Goal: Information Seeking & Learning: Learn about a topic

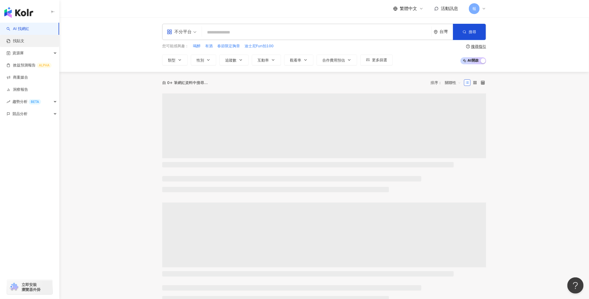
click at [24, 42] on link "找貼文" at bounding box center [15, 40] width 18 height 5
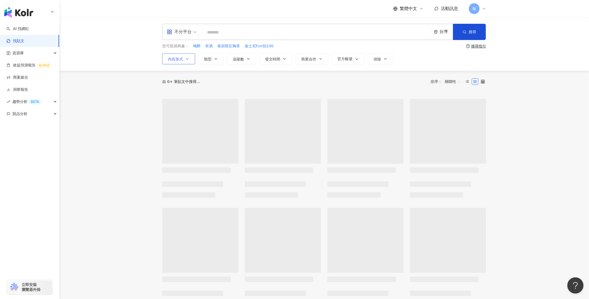
click at [186, 60] on icon "button" at bounding box center [187, 59] width 4 height 4
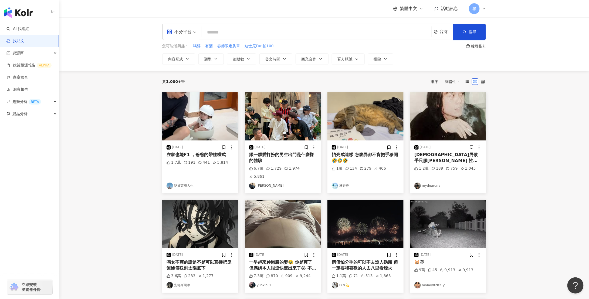
click at [237, 31] on input "search" at bounding box center [316, 32] width 225 height 12
type input "********"
click at [211, 60] on span "類型" at bounding box center [208, 59] width 8 height 4
click at [316, 62] on button "商業合作" at bounding box center [312, 58] width 33 height 11
click at [281, 57] on button "發文時間" at bounding box center [276, 58] width 33 height 11
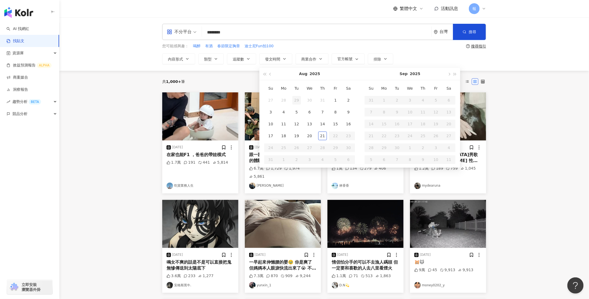
type input "**********"
click at [265, 75] on button "button" at bounding box center [265, 74] width 6 height 12
click at [459, 74] on div "[DATE]" at bounding box center [410, 74] width 100 height 12
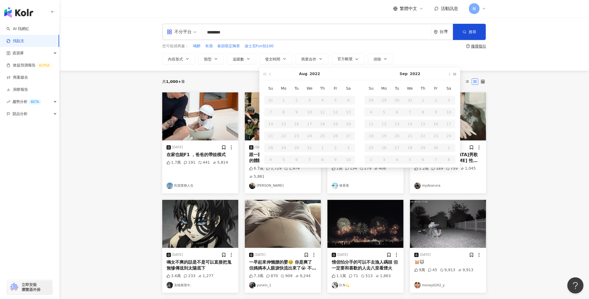
click at [456, 75] on span "button" at bounding box center [455, 74] width 3 height 3
click at [267, 76] on div "[DATE]" at bounding box center [310, 74] width 100 height 12
click at [271, 74] on span "button" at bounding box center [271, 74] width 3 height 3
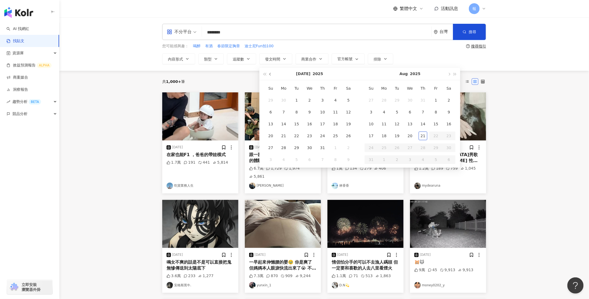
click at [271, 74] on span "button" at bounding box center [271, 74] width 3 height 3
type input "**********"
click at [325, 102] on div "1" at bounding box center [322, 100] width 9 height 9
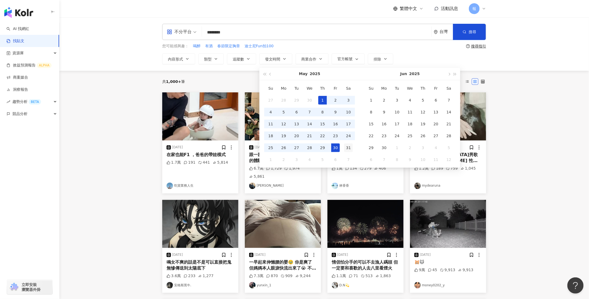
type input "**********"
click at [345, 149] on div "31" at bounding box center [348, 147] width 9 height 9
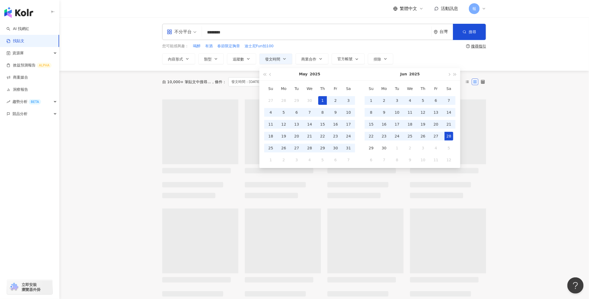
type input "**********"
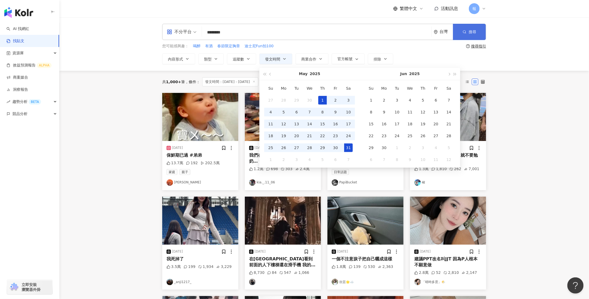
click at [467, 32] on button "搜尋" at bounding box center [469, 32] width 33 height 16
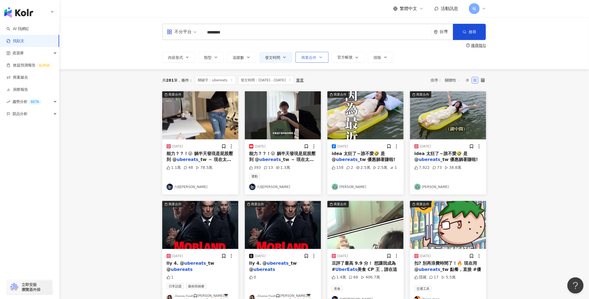
click at [313, 57] on span "商業合作" at bounding box center [308, 57] width 15 height 4
click at [321, 91] on span "商業合作內容" at bounding box center [318, 89] width 27 height 6
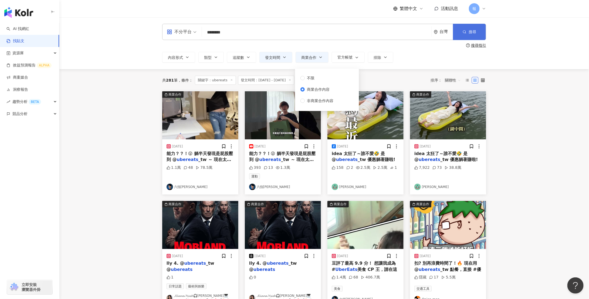
click at [470, 32] on span "搜尋" at bounding box center [473, 32] width 8 height 4
click at [475, 31] on span "搜尋" at bounding box center [473, 32] width 8 height 4
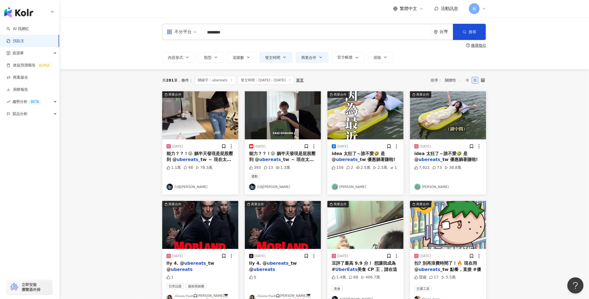
click at [310, 35] on input "********" at bounding box center [316, 32] width 225 height 12
click at [291, 80] on icon at bounding box center [290, 80] width 3 height 3
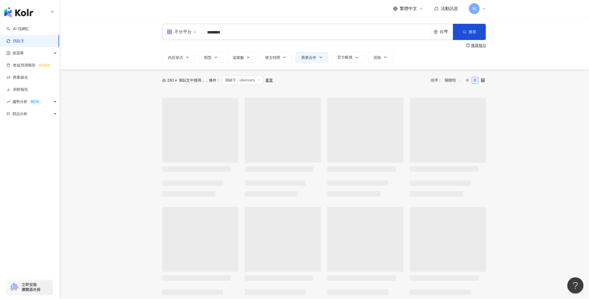
click at [258, 80] on icon at bounding box center [259, 80] width 3 height 3
click at [287, 35] on input "search" at bounding box center [316, 32] width 225 height 12
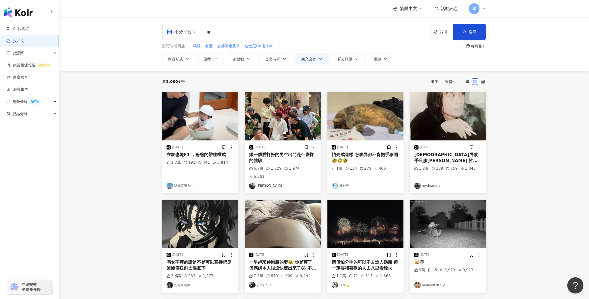
type input "*"
type input "********"
click at [281, 59] on button "發文時間" at bounding box center [276, 58] width 33 height 11
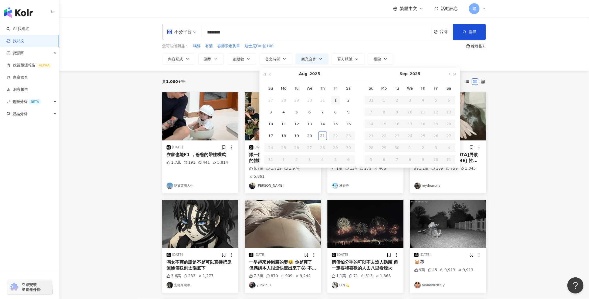
type input "**********"
click at [266, 76] on button "button" at bounding box center [265, 74] width 6 height 12
click at [456, 75] on button "button" at bounding box center [455, 74] width 6 height 12
click at [269, 75] on button "button" at bounding box center [271, 74] width 6 height 12
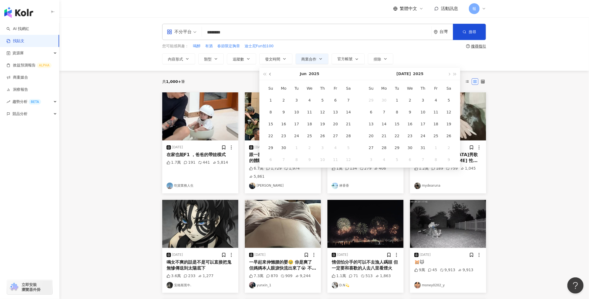
click at [271, 73] on span "button" at bounding box center [271, 74] width 3 height 3
type input "**********"
click at [324, 103] on div "1" at bounding box center [322, 100] width 9 height 9
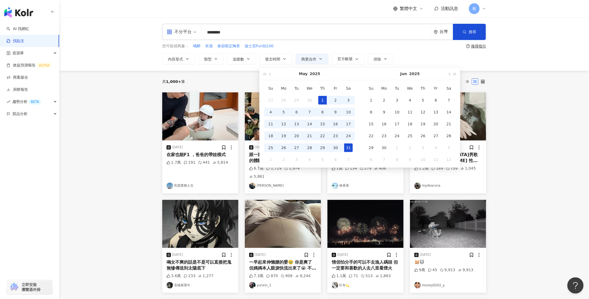
click at [349, 144] on div "31" at bounding box center [348, 147] width 9 height 9
type input "**********"
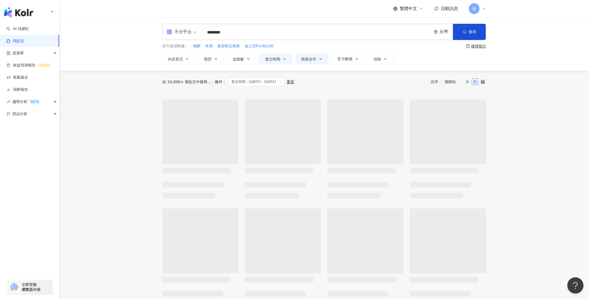
type input "**********"
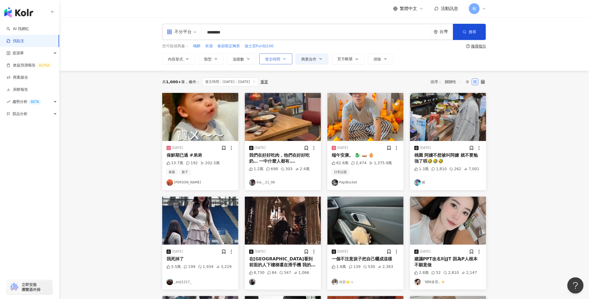
click at [280, 61] on span "發文時間" at bounding box center [272, 59] width 15 height 4
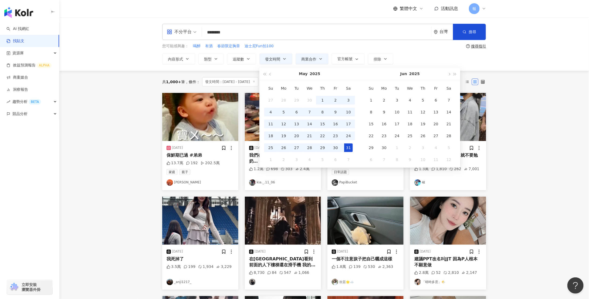
type input "**********"
click at [126, 109] on main "**********" at bounding box center [324, 230] width 530 height 426
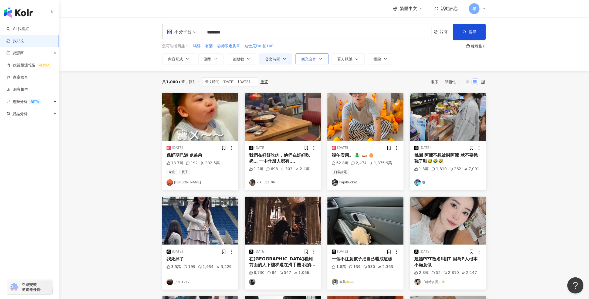
click at [308, 57] on span "商業合作" at bounding box center [308, 59] width 15 height 4
click at [307, 89] on span "商業合作內容" at bounding box center [318, 91] width 27 height 6
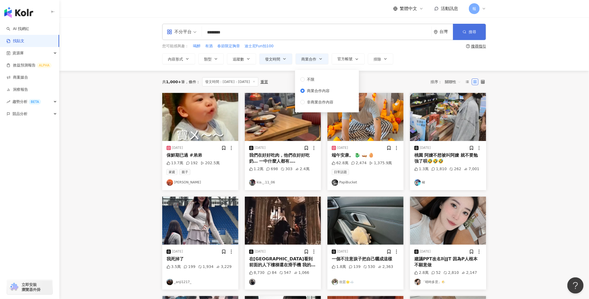
click at [469, 33] on span "搜尋" at bounding box center [473, 32] width 8 height 4
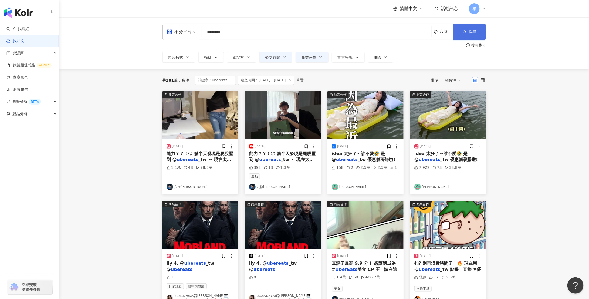
click at [466, 36] on button "搜尋" at bounding box center [469, 32] width 33 height 16
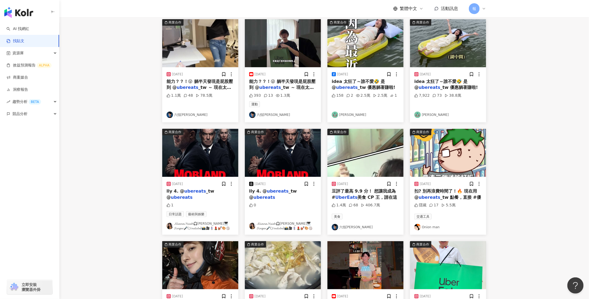
scroll to position [218, 0]
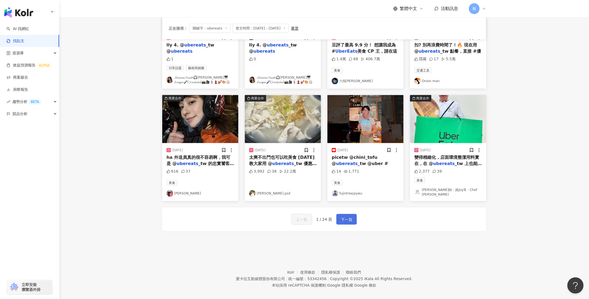
click at [342, 216] on span "下一頁" at bounding box center [346, 219] width 11 height 6
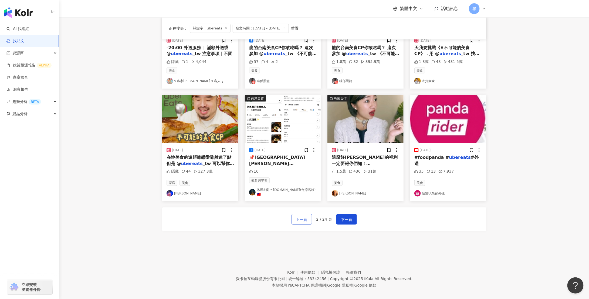
click at [296, 216] on span "上一頁" at bounding box center [301, 219] width 11 height 6
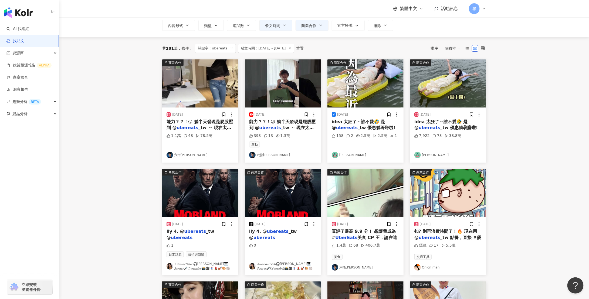
scroll to position [0, 0]
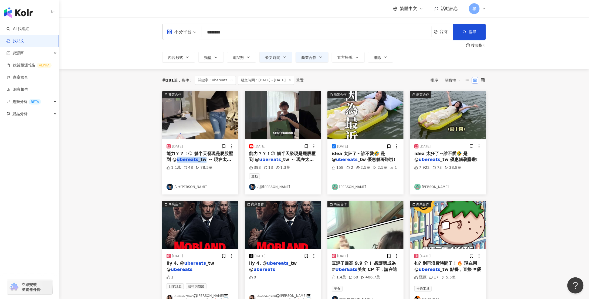
click at [174, 159] on span "能力？？！😜 躺半天發現是屁股壓到 @" at bounding box center [200, 156] width 66 height 11
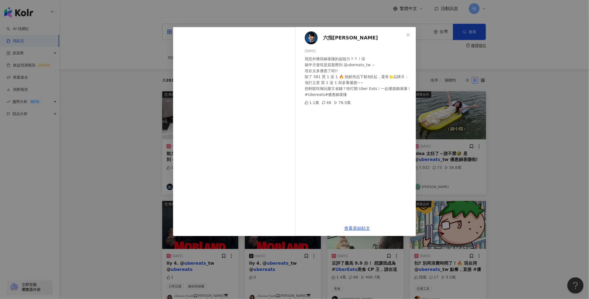
click at [355, 121] on div "六指[PERSON_NAME] [DATE] 我意外獲得躺著賺的超能力？？！😜 躺半天發現是屁股壓到 @ubereats_tw ～ 現在太多優惠了啦!! 除了…" at bounding box center [357, 124] width 118 height 194
click at [355, 227] on link "查看原始貼文" at bounding box center [357, 228] width 26 height 5
click at [509, 150] on div "六指[PERSON_NAME] [DATE] 我意外獲得躺著賺的超能力？？！😜 躺半天發現是屁股壓到 @ubereats_tw ～ 現在太多優惠了啦!! 除了…" at bounding box center [294, 149] width 589 height 299
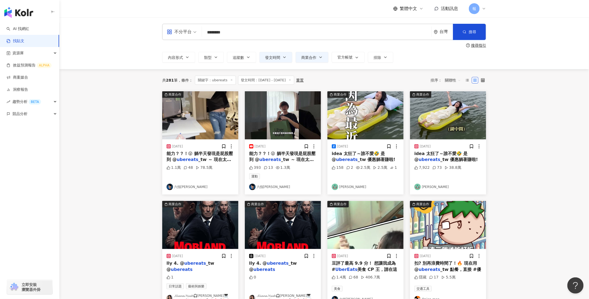
click at [270, 158] on mark "ubereats" at bounding box center [271, 159] width 22 height 5
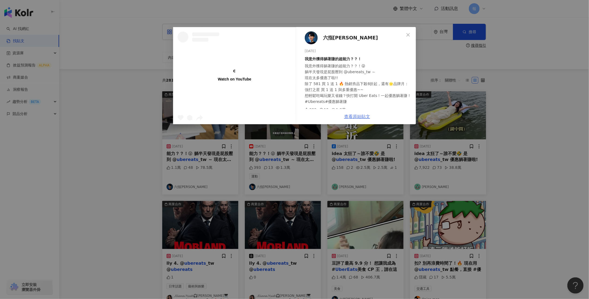
click at [364, 115] on link "查看原始貼文" at bounding box center [357, 116] width 26 height 5
click at [407, 33] on icon "close" at bounding box center [408, 35] width 4 height 4
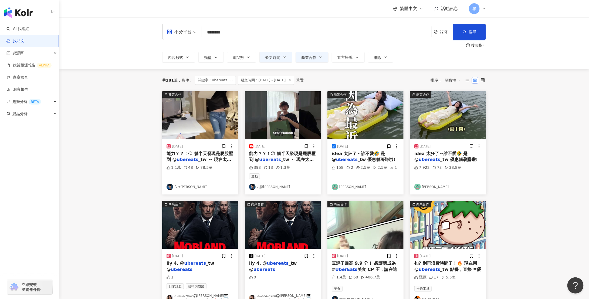
click at [430, 161] on mark "ubereats" at bounding box center [430, 159] width 22 height 5
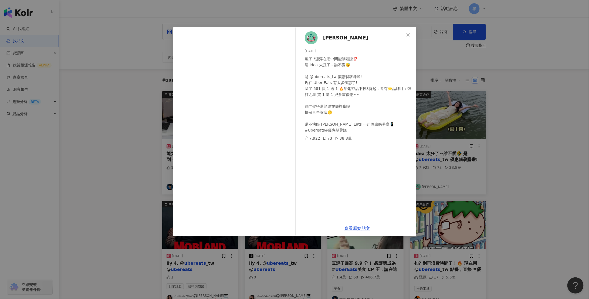
click at [359, 230] on div "查看原始貼文" at bounding box center [357, 228] width 118 height 15
click at [359, 228] on link "查看原始貼文" at bounding box center [357, 228] width 26 height 5
click at [483, 163] on div "[PERSON_NAME] [DATE] 瘋了!!漂浮在湖中間能躺著賺⁉️ 這 idea 太狂了～誰不愛🤣 是 @ubereats_tw 優惠躺著賺啦! 現在…" at bounding box center [294, 149] width 589 height 299
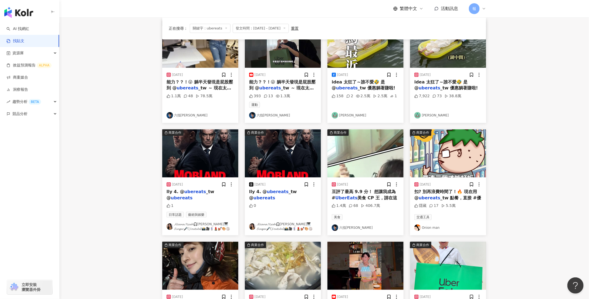
scroll to position [72, 0]
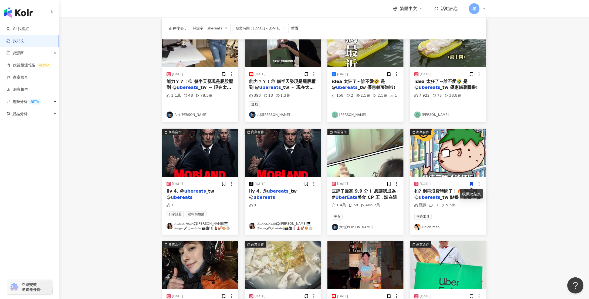
click at [362, 196] on span "美食 CP 王，請在這" at bounding box center [378, 197] width 40 height 5
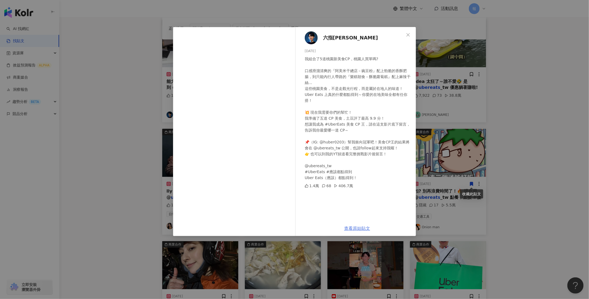
click at [365, 227] on link "查看原始貼文" at bounding box center [357, 228] width 26 height 5
click at [489, 217] on div "六指[PERSON_NAME] [DATE] 我組合了5道桃園新美食CP，桃園人買單嗎? 口感滑溜清爽的『阿美米干總店－豌豆粉』配上勁脆的香酥肥腸，到只能內行…" at bounding box center [294, 149] width 589 height 299
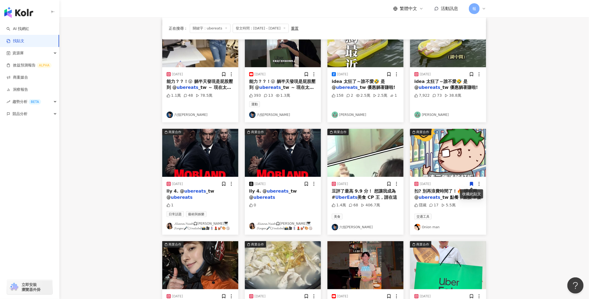
click at [429, 197] on mark "ubereats" at bounding box center [430, 197] width 22 height 5
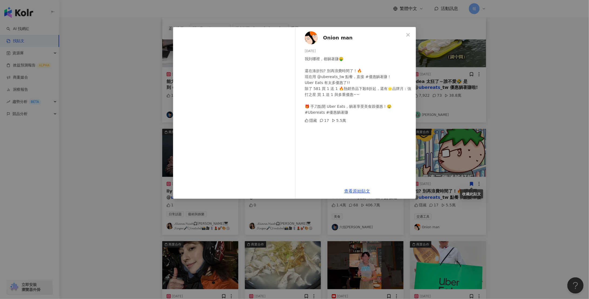
click at [358, 195] on div "查看原始貼文" at bounding box center [357, 190] width 118 height 15
click at [362, 192] on link "查看原始貼文" at bounding box center [357, 191] width 26 height 5
click at [129, 174] on div "Onion man [DATE] 我到哪裡，都躺著賺🤑 還在湊折扣? 別再浪費時間了！🔥 現在用 @ubereats_tw 點餐，直接 #優惠躺著賺！ Ube…" at bounding box center [294, 149] width 589 height 299
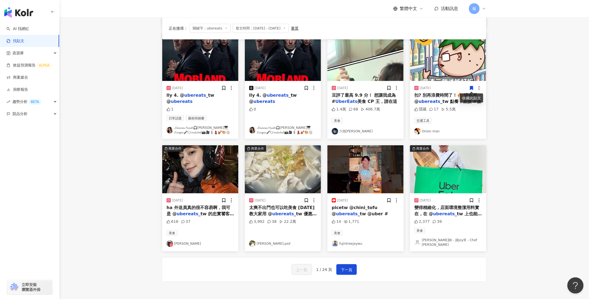
scroll to position [218, 0]
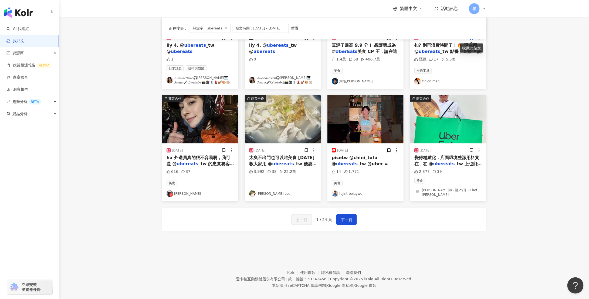
click at [221, 161] on span "_tw 的忠實饕客！ 要" at bounding box center [201, 166] width 68 height 11
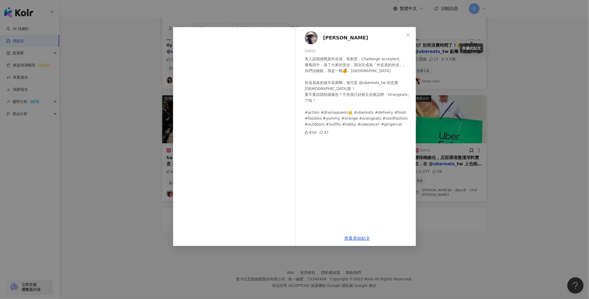
click at [351, 235] on div "查看原始貼文" at bounding box center [357, 238] width 118 height 15
click at [352, 237] on link "查看原始貼文" at bounding box center [357, 238] width 26 height 5
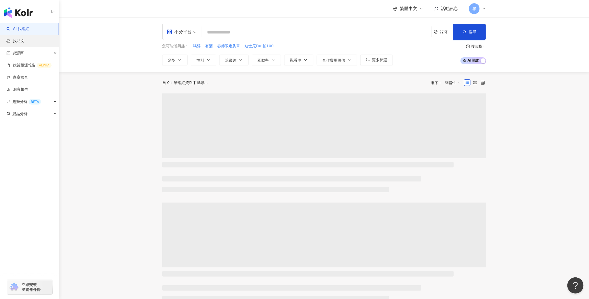
click at [24, 44] on link "找貼文" at bounding box center [15, 40] width 18 height 5
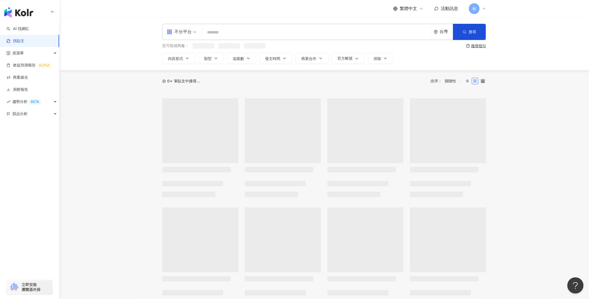
click at [223, 33] on input "search" at bounding box center [316, 32] width 225 height 12
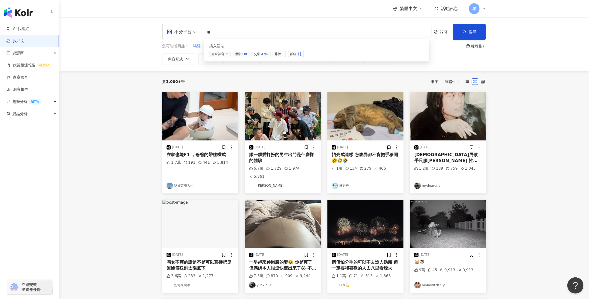
type input "*"
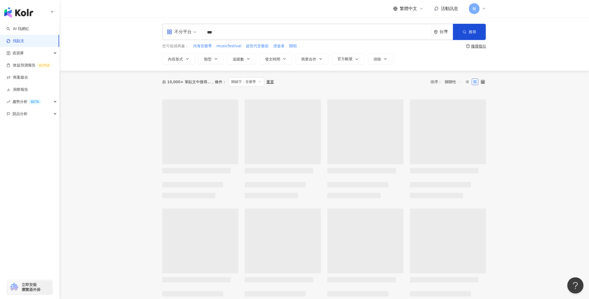
type input "***"
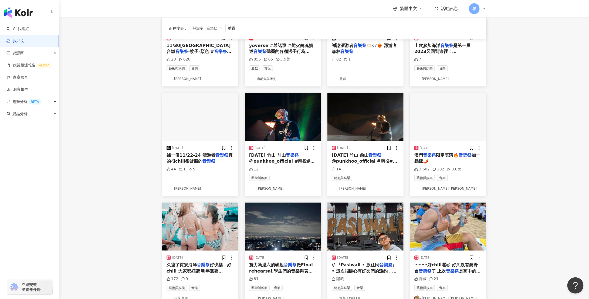
scroll to position [143, 0]
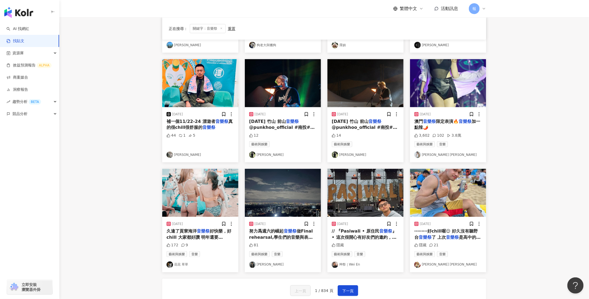
click at [355, 232] on span "// 『Pasiwali • 原住民" at bounding box center [356, 230] width 48 height 5
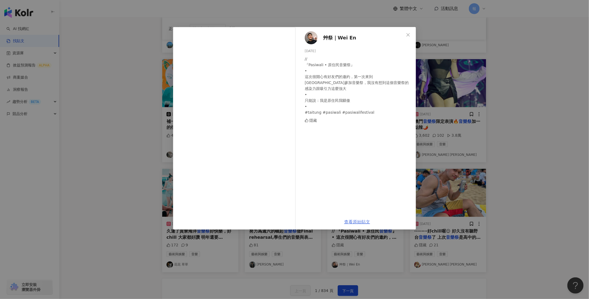
click at [359, 222] on link "查看原始貼文" at bounding box center [357, 221] width 26 height 5
click at [517, 173] on div "艸祭｜Wei En 2024/11/25 // 『Pasiwali • 原住民音樂祭』 • 這次很開心有好友們的邀約，第一次來到臺東參加音樂祭，我沒有想到這個…" at bounding box center [294, 149] width 589 height 299
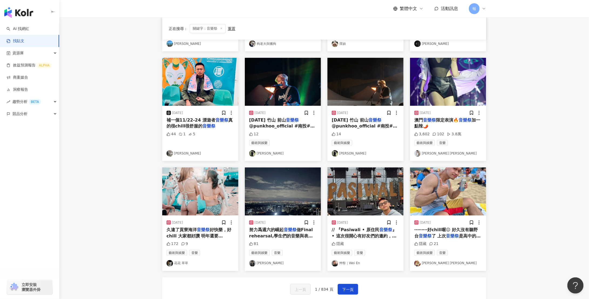
scroll to position [207, 0]
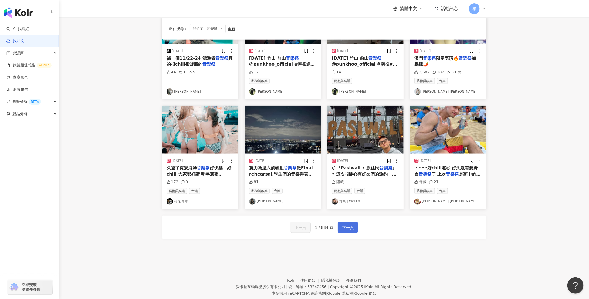
click at [351, 229] on span "下一頁" at bounding box center [347, 227] width 11 height 6
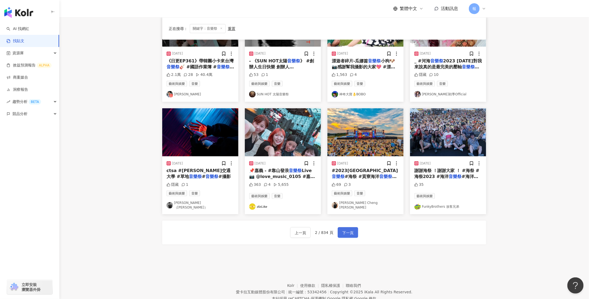
click at [351, 230] on button "下一頁" at bounding box center [348, 232] width 21 height 11
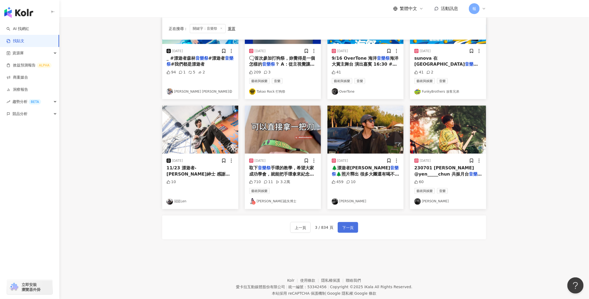
click at [351, 230] on button "下一頁" at bounding box center [348, 227] width 21 height 11
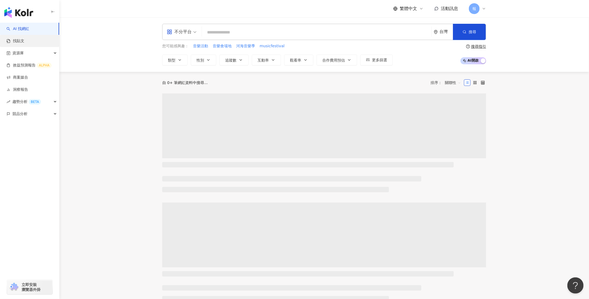
click at [24, 43] on link "找貼文" at bounding box center [15, 40] width 18 height 5
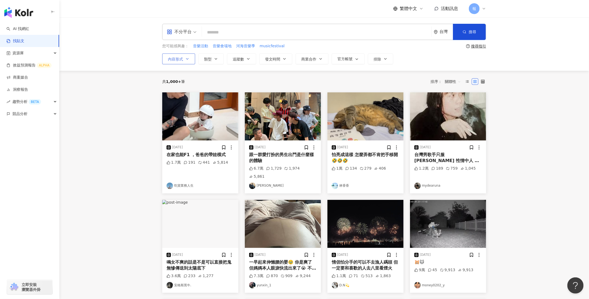
click at [189, 61] on button "內容形式" at bounding box center [178, 58] width 33 height 11
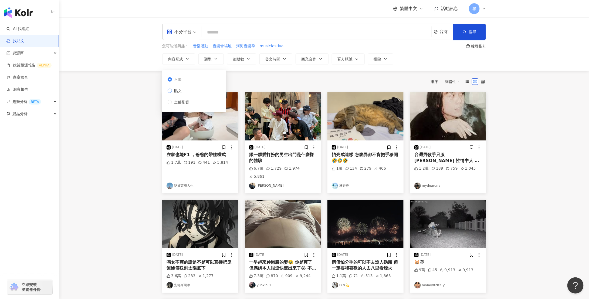
click at [186, 90] on label "貼文" at bounding box center [180, 91] width 24 height 6
click at [216, 59] on icon "button" at bounding box center [216, 59] width 4 height 4
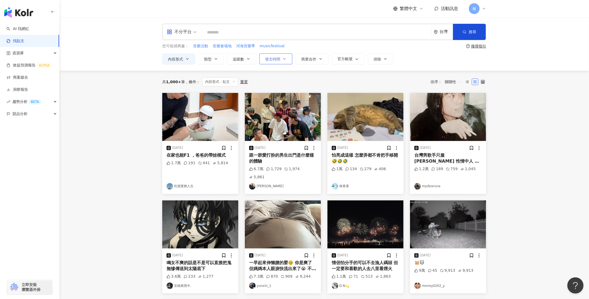
click at [272, 60] on span "發文時間" at bounding box center [272, 59] width 15 height 4
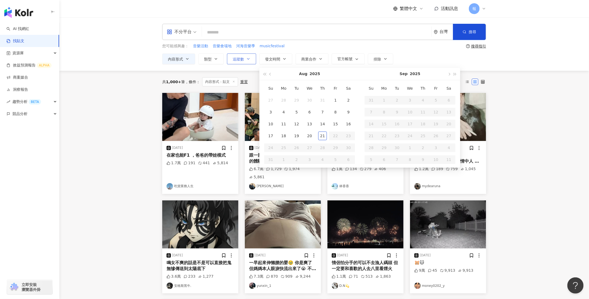
click at [246, 59] on icon "button" at bounding box center [248, 59] width 4 height 4
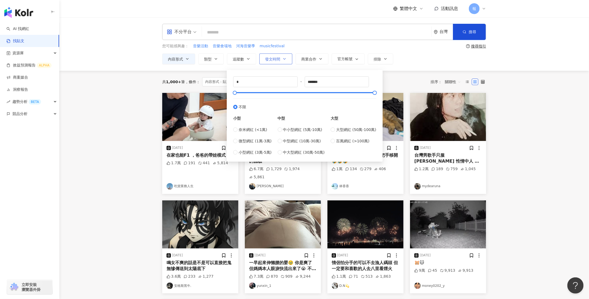
click at [276, 59] on span "發文時間" at bounding box center [272, 59] width 15 height 4
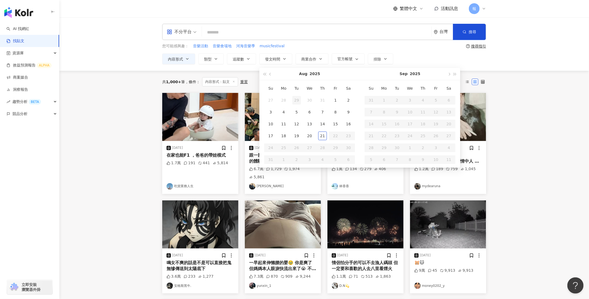
type input "**********"
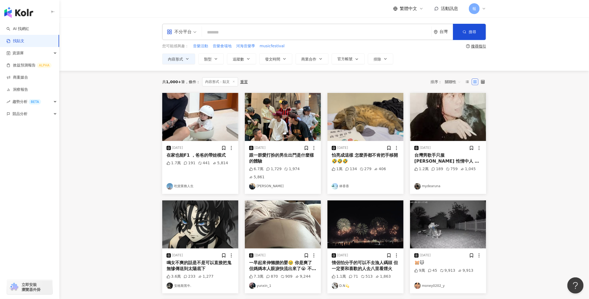
click at [238, 34] on input "search" at bounding box center [316, 32] width 225 height 12
click at [221, 35] on input "search" at bounding box center [316, 32] width 225 height 12
type input "********"
click at [185, 62] on button "內容形式" at bounding box center [178, 58] width 33 height 11
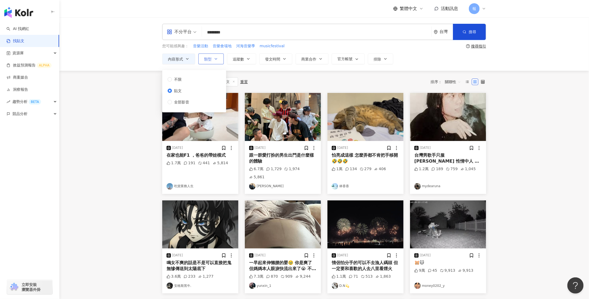
click at [207, 58] on span "類型" at bounding box center [208, 59] width 8 height 4
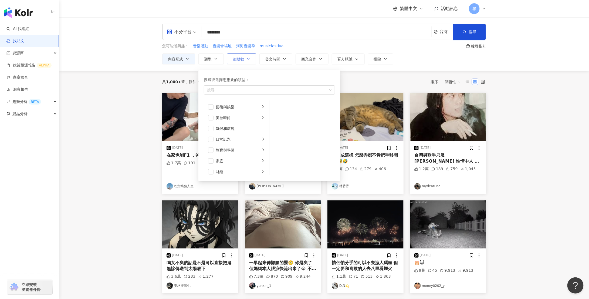
click at [244, 59] on button "追蹤數" at bounding box center [241, 58] width 29 height 11
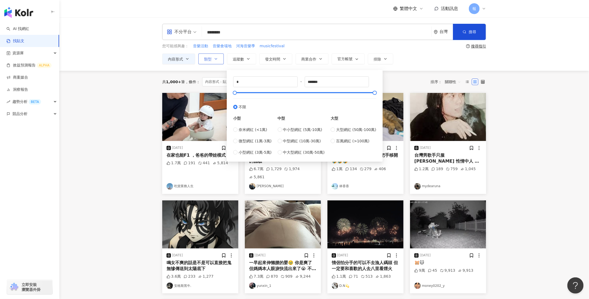
click at [210, 60] on span "類型" at bounding box center [208, 59] width 8 height 4
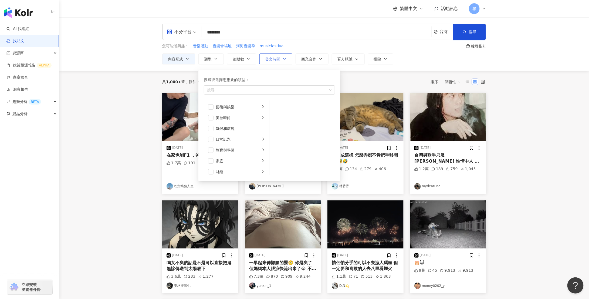
click at [265, 59] on button "發文時間" at bounding box center [276, 58] width 33 height 11
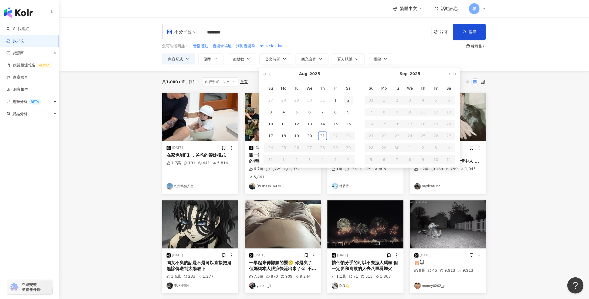
type input "**********"
click at [270, 75] on span "button" at bounding box center [271, 74] width 3 height 3
click at [448, 74] on span "button" at bounding box center [449, 74] width 3 height 3
type input "**********"
click at [273, 76] on button "button" at bounding box center [271, 74] width 6 height 12
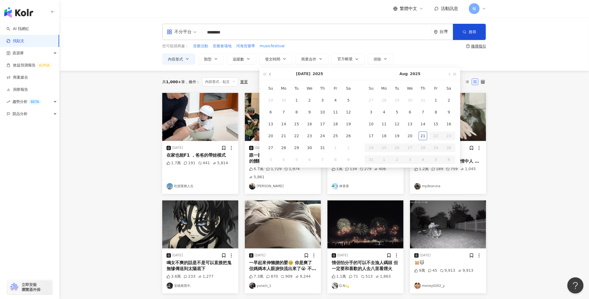
click at [273, 76] on button "button" at bounding box center [271, 74] width 6 height 12
click at [274, 75] on div "Jun 2025" at bounding box center [310, 74] width 72 height 12
click at [273, 75] on button "button" at bounding box center [271, 74] width 6 height 12
type input "**********"
click at [323, 99] on div "1" at bounding box center [322, 100] width 9 height 9
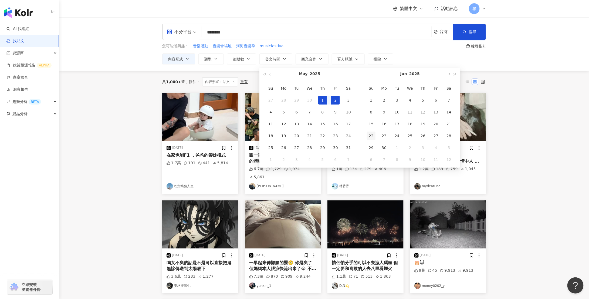
type input "**********"
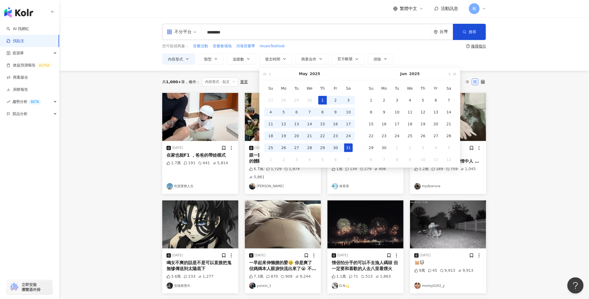
click at [349, 147] on div "31" at bounding box center [348, 147] width 9 height 9
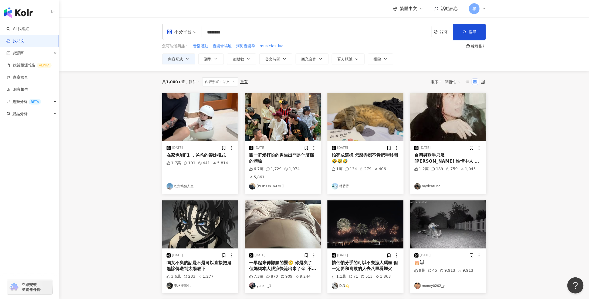
type input "**********"
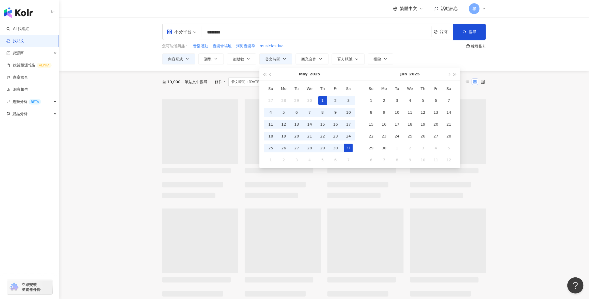
type input "**********"
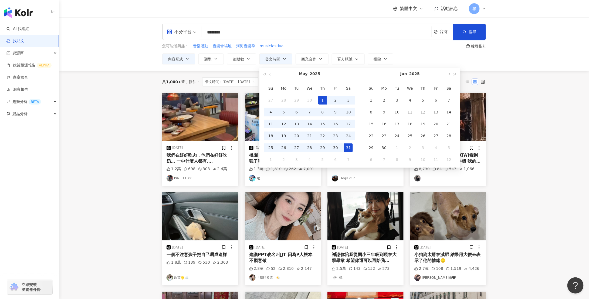
click at [519, 99] on main "**********" at bounding box center [324, 222] width 530 height 411
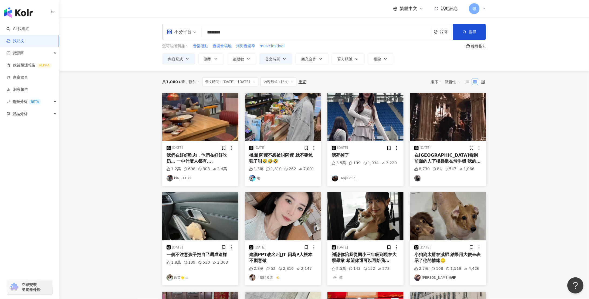
click at [257, 33] on input "********" at bounding box center [316, 32] width 225 height 12
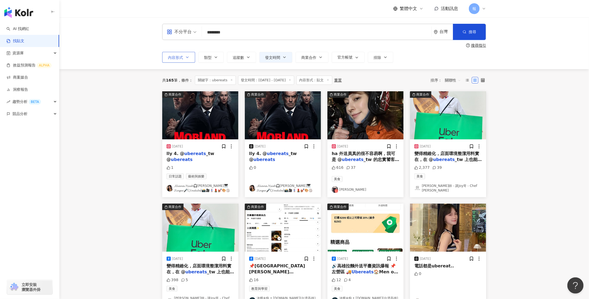
click at [188, 58] on icon "button" at bounding box center [187, 57] width 4 height 4
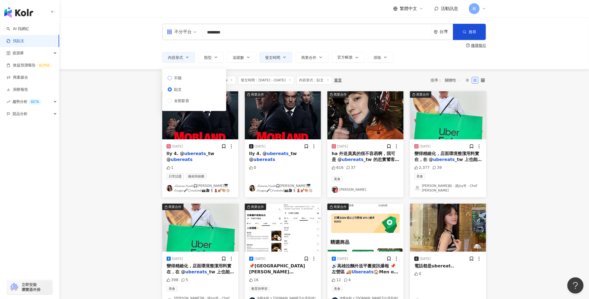
click at [174, 78] on span "不限" at bounding box center [178, 78] width 12 height 6
click at [476, 31] on span "搜尋" at bounding box center [473, 32] width 8 height 4
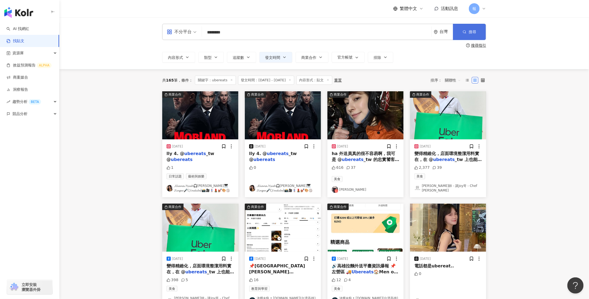
click at [476, 32] on span "搜尋" at bounding box center [473, 32] width 8 height 4
click at [468, 33] on button "搜尋" at bounding box center [469, 32] width 33 height 16
click at [329, 80] on line at bounding box center [327, 79] width 1 height 1
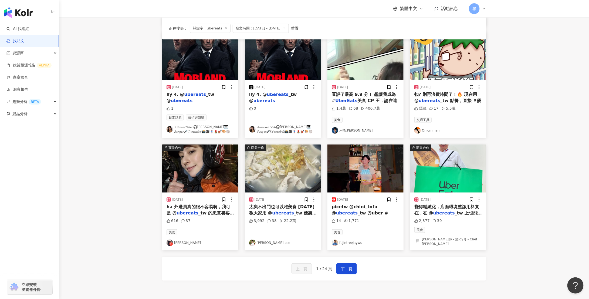
scroll to position [177, 0]
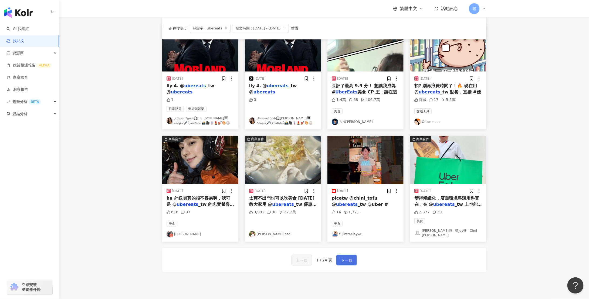
click at [347, 257] on span "下一頁" at bounding box center [346, 260] width 11 height 6
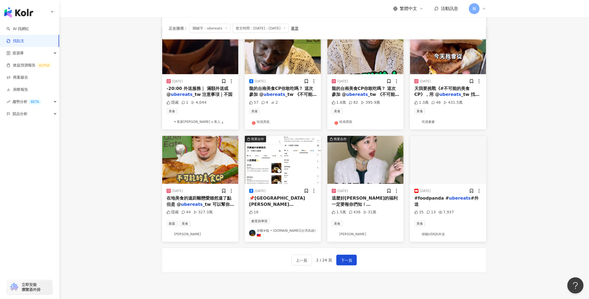
click at [200, 202] on span "_tw 可以幫你們靠近一" at bounding box center [201, 207] width 68 height 11
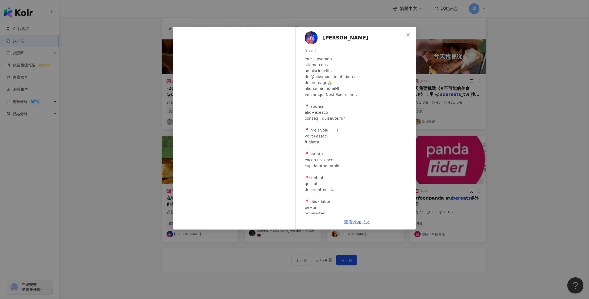
click at [362, 222] on link "查看原始貼文" at bounding box center [357, 221] width 26 height 5
click at [512, 143] on div "阿達 Ada chang 2025/5/7 隱藏 44 327.3萬 查看原始貼文" at bounding box center [294, 149] width 589 height 299
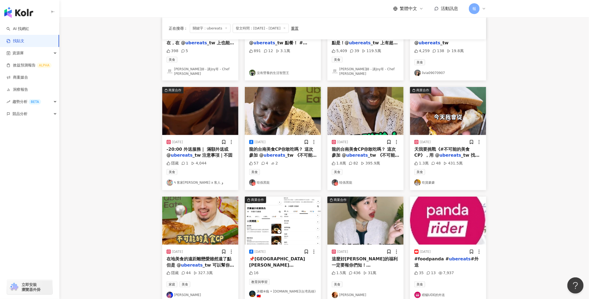
scroll to position [177, 0]
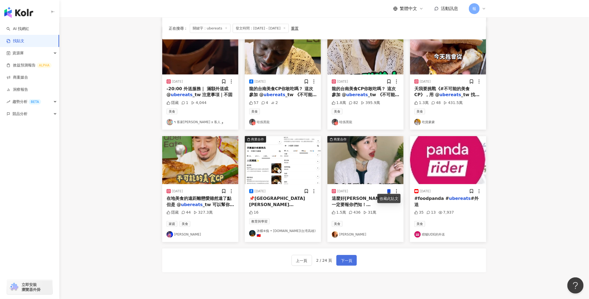
click at [350, 257] on span "下一頁" at bounding box center [346, 260] width 11 height 6
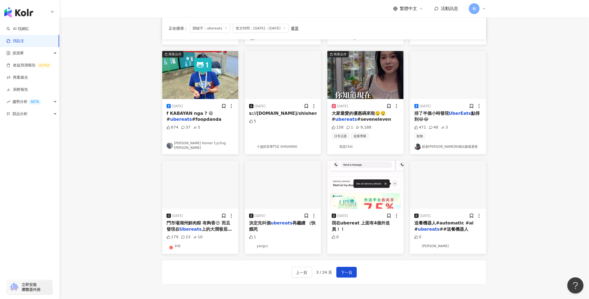
scroll to position [182, 0]
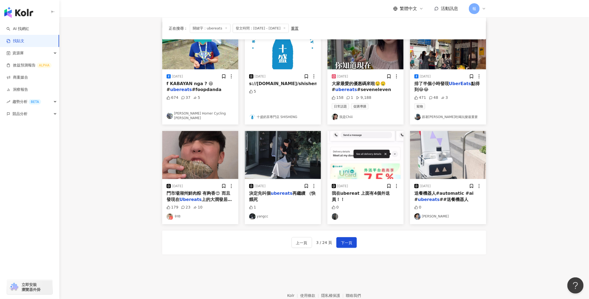
click at [201, 197] on span "上的大潤發居然也買得到！" at bounding box center [199, 202] width 65 height 11
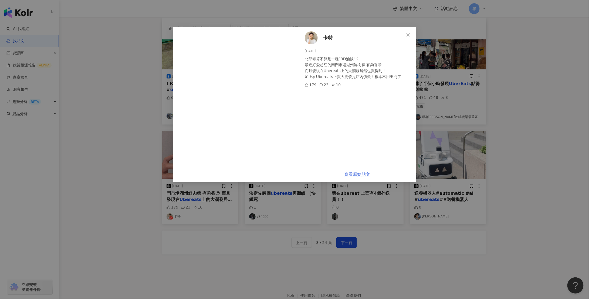
click at [366, 173] on link "查看原始貼文" at bounding box center [357, 174] width 26 height 5
click at [556, 174] on div "卡特 2025/5/31 北部粽算不算是一種”3D油飯”？ 最近好愛超紅的南門市場湖州鮮肉粽 有夠香😍 而且發現在Ubereats上的大潤發居然也買得到！ 加…" at bounding box center [294, 149] width 589 height 299
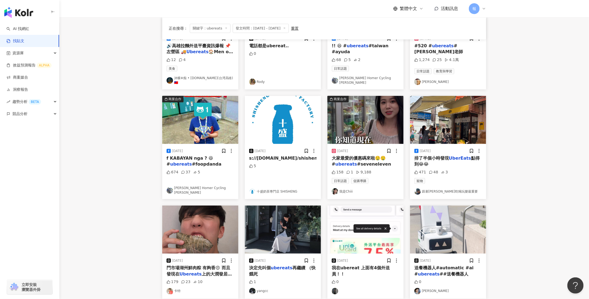
scroll to position [208, 0]
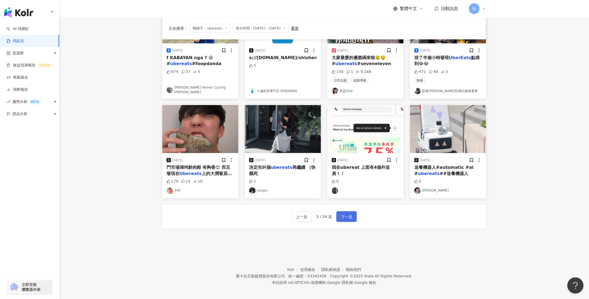
click at [352, 214] on span "下一頁" at bounding box center [346, 217] width 11 height 6
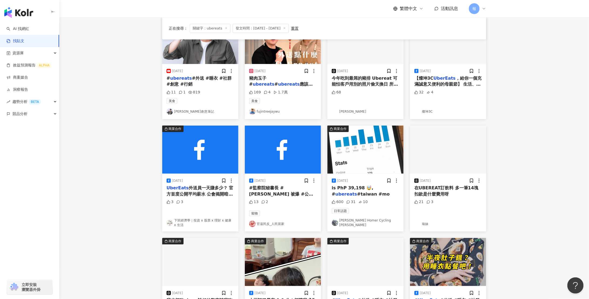
scroll to position [0, 0]
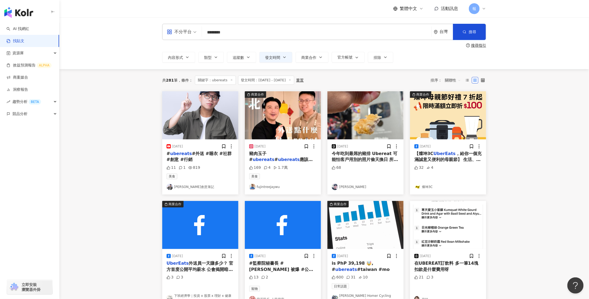
click at [274, 157] on mark "ubereats" at bounding box center [264, 159] width 22 height 5
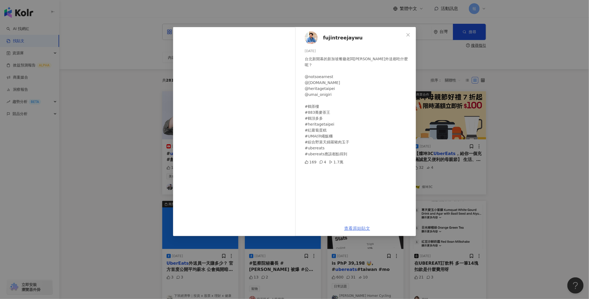
click at [356, 228] on link "查看原始貼文" at bounding box center [357, 228] width 26 height 5
click at [523, 170] on div "fujintreejaywu 2025/5/3 台北新開幕的新加坡餐廳老闆Ernest 平常外送都吃什麼呢？ @notsoearnest @earnestos…" at bounding box center [294, 149] width 589 height 299
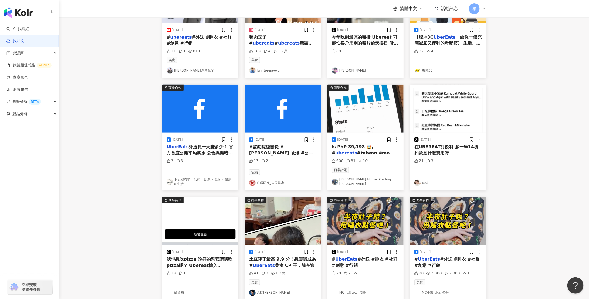
scroll to position [160, 0]
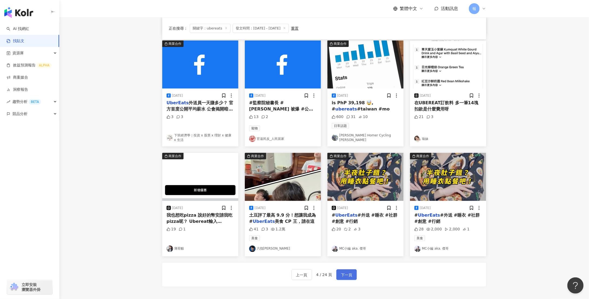
click at [351, 272] on span "下一頁" at bounding box center [346, 275] width 11 height 6
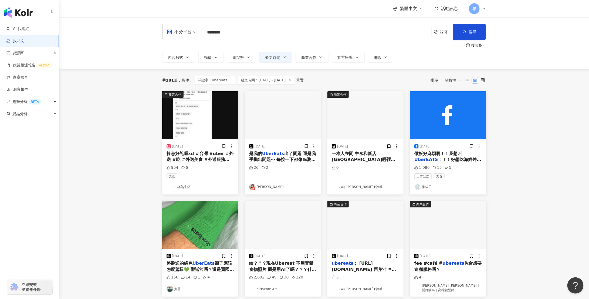
scroll to position [213, 0]
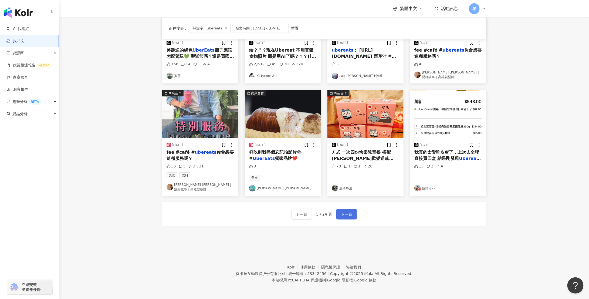
click at [349, 215] on span "下一頁" at bounding box center [346, 214] width 11 height 6
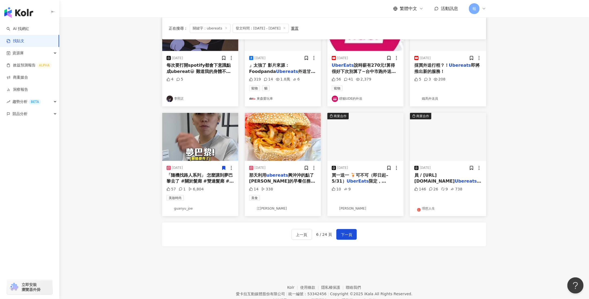
scroll to position [218, 0]
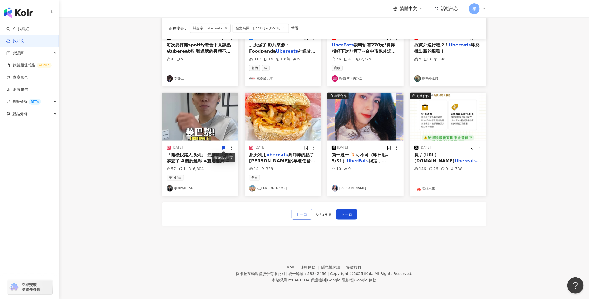
click at [304, 213] on span "上一頁" at bounding box center [301, 214] width 11 height 6
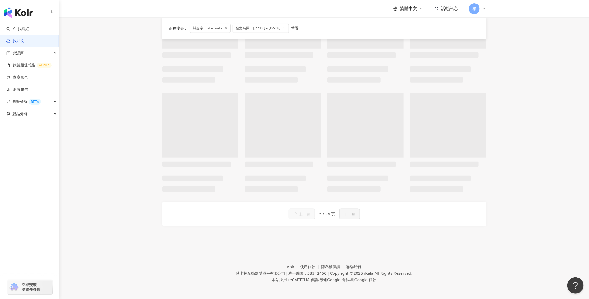
click at [304, 213] on span "上一頁" at bounding box center [304, 214] width 11 height 6
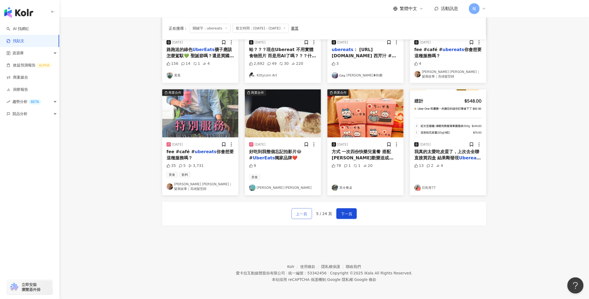
scroll to position [213, 0]
click at [303, 214] on span "上一頁" at bounding box center [301, 214] width 11 height 6
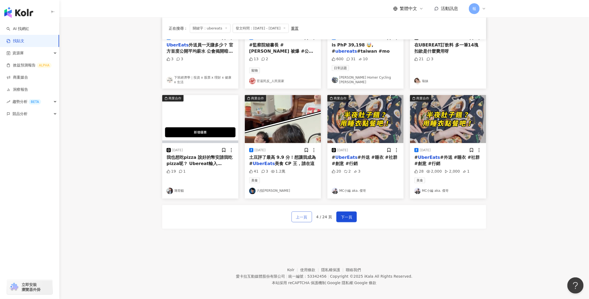
click at [302, 214] on span "上一頁" at bounding box center [301, 217] width 11 height 6
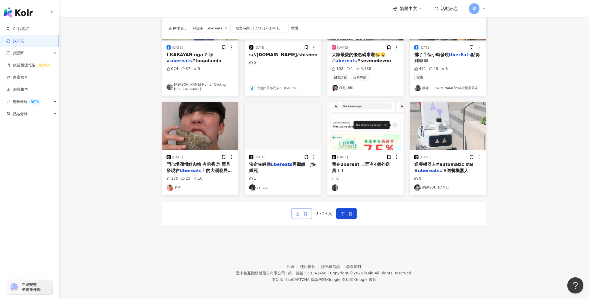
scroll to position [208, 0]
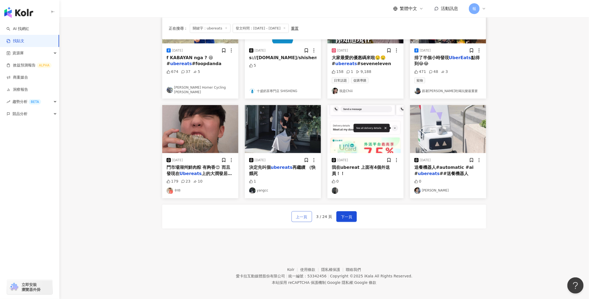
click at [303, 214] on span "上一頁" at bounding box center [301, 217] width 11 height 6
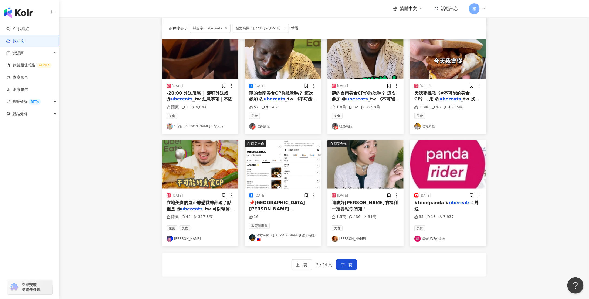
scroll to position [156, 0]
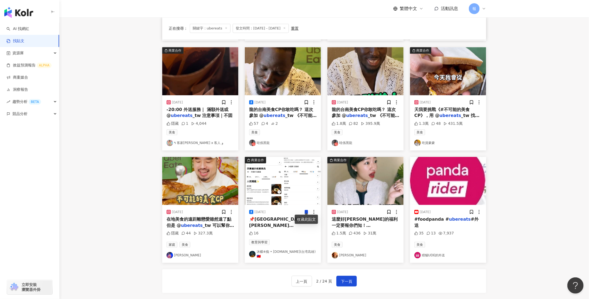
click at [362, 107] on span "龍的台南美食CP你敢吃嗎？ 這次參加 @" at bounding box center [364, 112] width 64 height 11
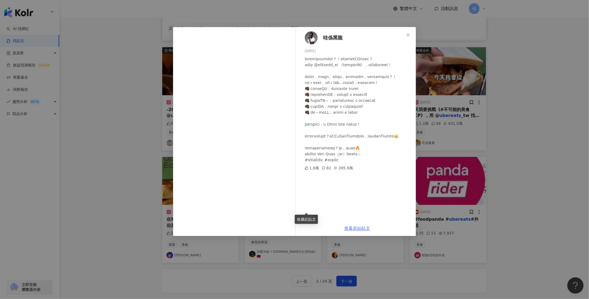
click at [356, 228] on link "查看原始貼文" at bounding box center [357, 228] width 26 height 5
click at [531, 131] on div "哇係黑龍 2025/5/10 1.8萬 82 395.9萬 查看原始貼文" at bounding box center [294, 149] width 589 height 299
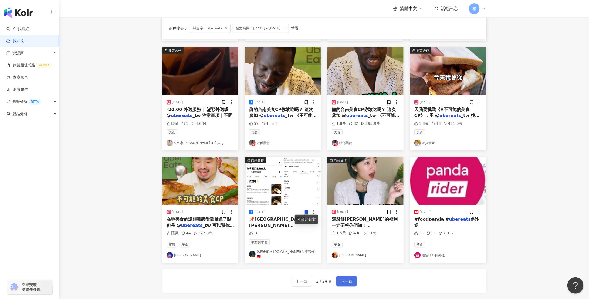
click at [353, 276] on button "下一頁" at bounding box center [347, 281] width 21 height 11
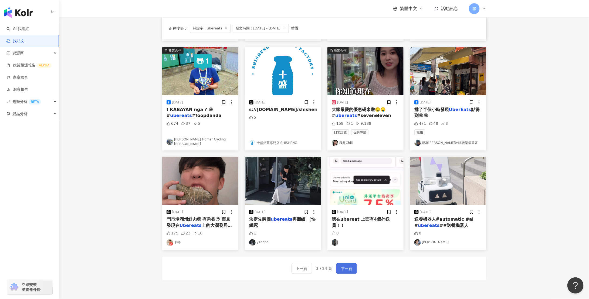
click at [343, 265] on span "下一頁" at bounding box center [346, 268] width 11 height 6
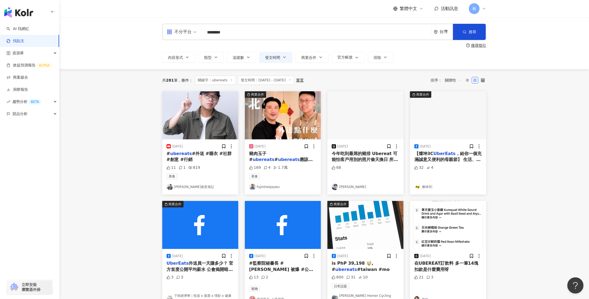
scroll to position [177, 0]
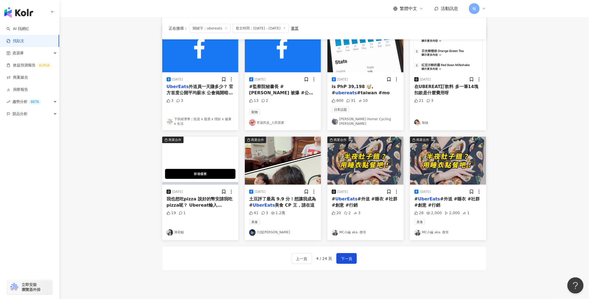
click at [288, 203] on span "美食 CP 王，請在這" at bounding box center [295, 205] width 40 height 5
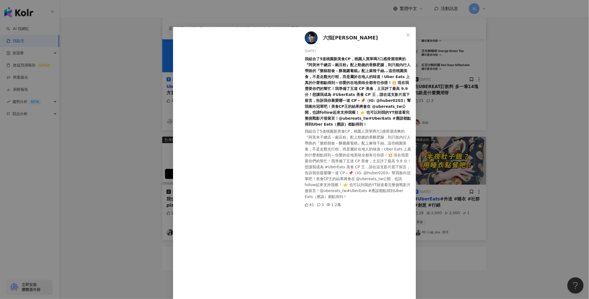
scroll to position [30, 0]
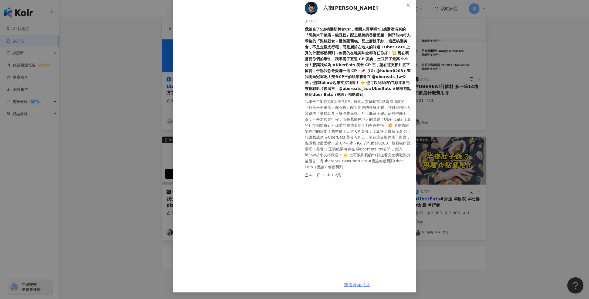
click at [356, 283] on link "查看原始貼文" at bounding box center [357, 284] width 26 height 5
click at [467, 254] on div "六指淵 Huber 2025/5/6 我組合了5道桃園新美食CP，桃園人買單嗎?口感滑溜清爽的『阿美米干總店－豌豆粉』配上勁脆的香酥肥腸，到只能內行人帶路的『…" at bounding box center [294, 149] width 589 height 299
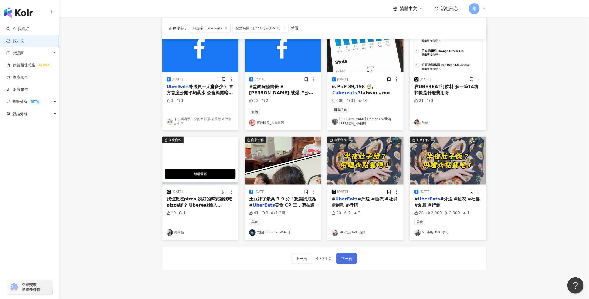
click at [340, 256] on button "下一頁" at bounding box center [347, 258] width 21 height 11
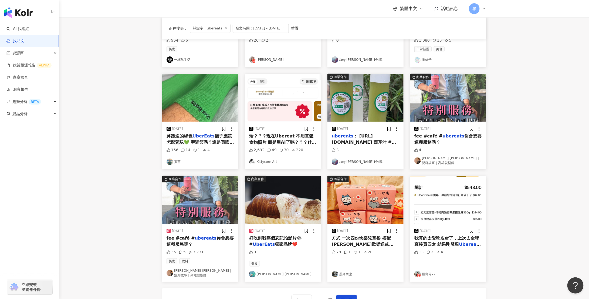
scroll to position [174, 0]
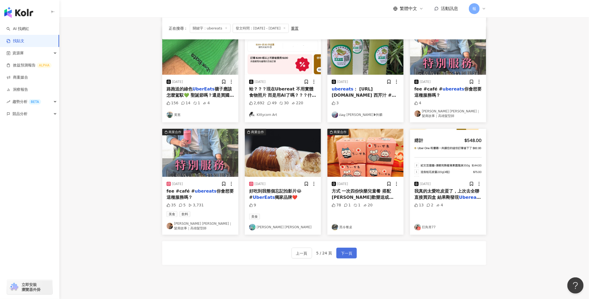
click at [348, 251] on span "下一頁" at bounding box center [346, 253] width 11 height 6
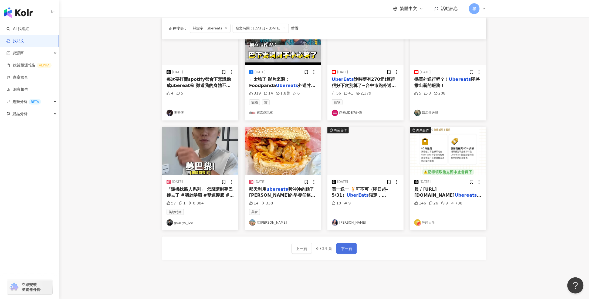
scroll to position [179, 0]
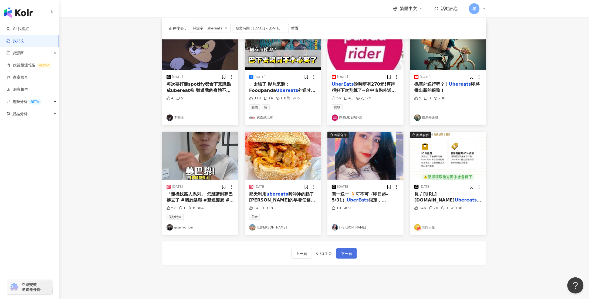
click at [347, 252] on span "下一頁" at bounding box center [346, 253] width 11 height 6
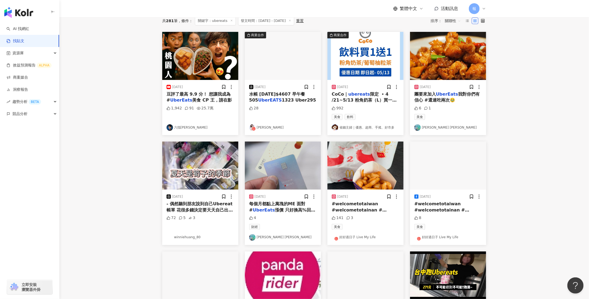
scroll to position [31, 0]
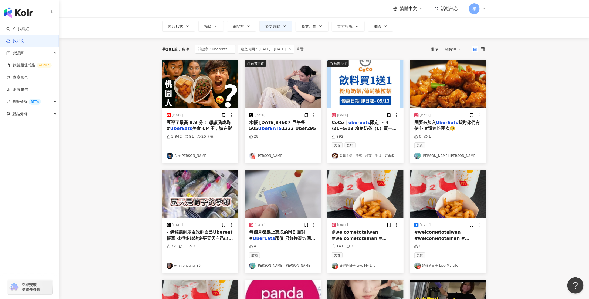
click at [364, 129] on span "限定 ▪️4 /21~5/13 粉角奶茶（L）買一送一 ▪️4/23~5/20 珍珠奶茶（L）、葡萄柚果粒茶（L） 2杯$99 ⚠️注意事項 ❶實際活動詳情及…" at bounding box center [364, 137] width 65 height 35
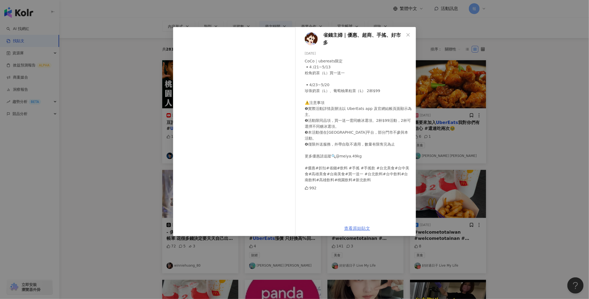
click at [362, 229] on link "查看原始貼文" at bounding box center [357, 228] width 26 height 5
click at [565, 119] on div "省錢主婦｜優惠、超商、手搖、好市多 2025/5/3 CoCo｜ubereats限定 ▪️4 /21~5/13 粉角奶茶（L）買一送一 ▪️4/23~5/20…" at bounding box center [294, 149] width 589 height 299
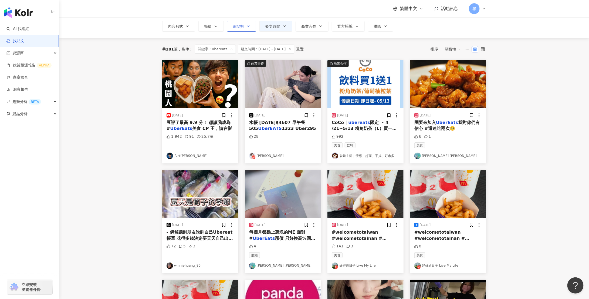
scroll to position [0, 0]
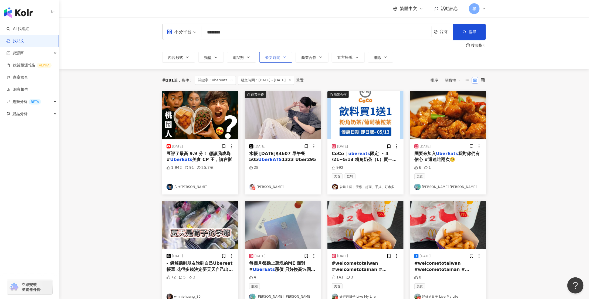
click at [274, 60] on button "發文時間" at bounding box center [276, 57] width 33 height 11
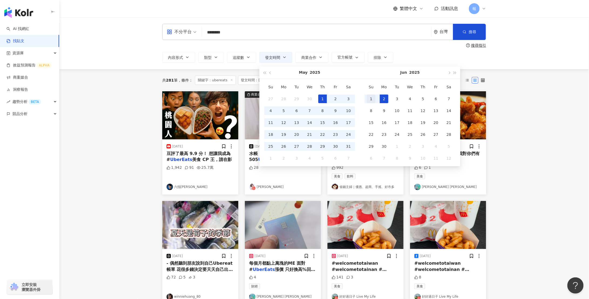
type input "**********"
click at [370, 96] on div "1" at bounding box center [371, 99] width 9 height 9
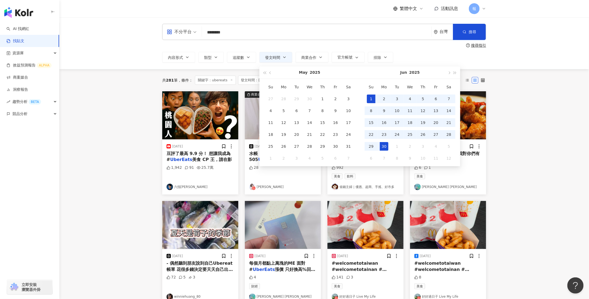
click at [385, 149] on div "30" at bounding box center [384, 146] width 9 height 9
type input "**********"
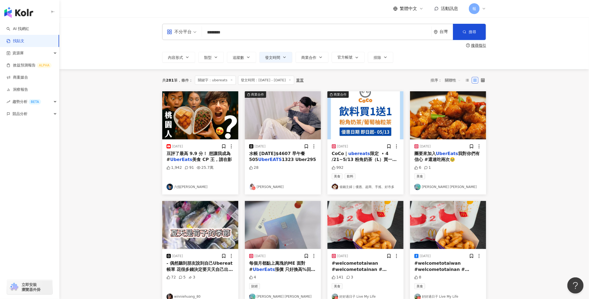
type input "**********"
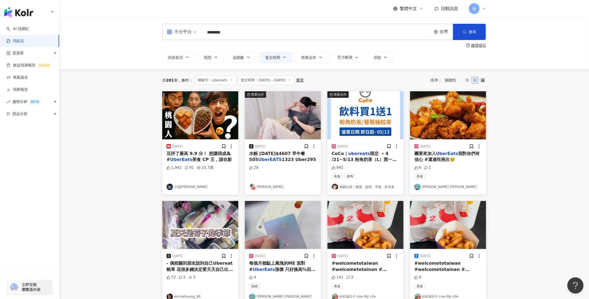
type input "**********"
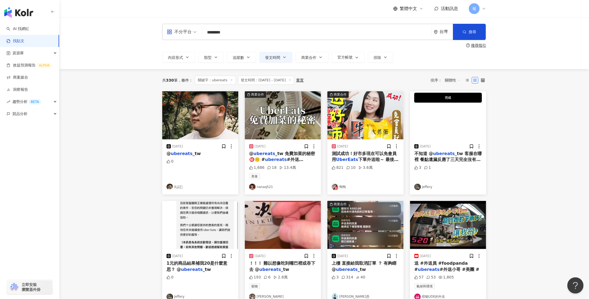
click at [270, 157] on div "@ ubereats _tw 免費加菜的秘密㊙️🤫 # ubereats #外送 #foodpanda #晚餐 #滷味 #端午節快樂 #端午節 # ubere…" at bounding box center [283, 157] width 68 height 12
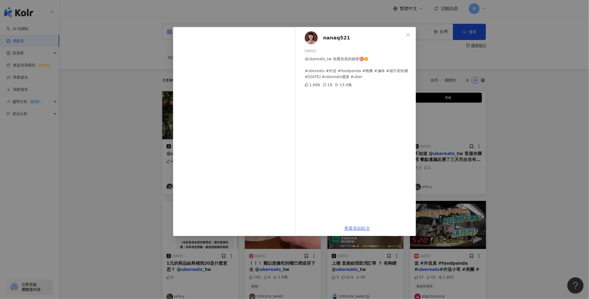
click at [361, 229] on link "查看原始貼文" at bounding box center [357, 228] width 26 height 5
click at [502, 115] on div "nanaq521 2025/6/1 @ubereats_tw 免費加菜的秘密㊙️🤫 #ubereats #外送 #foodpanda #晚餐 #滷味 #端午節…" at bounding box center [294, 149] width 589 height 299
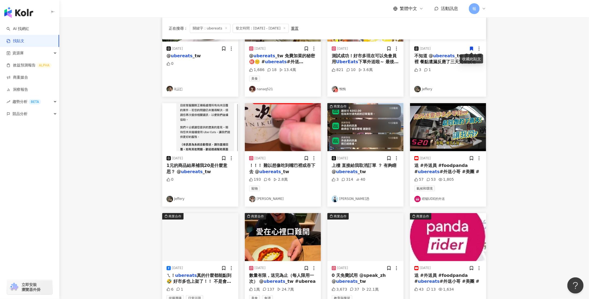
scroll to position [168, 0]
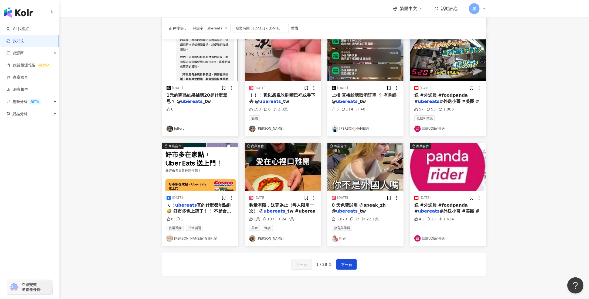
click at [292, 210] on span "_tw #uberea" at bounding box center [300, 210] width 31 height 5
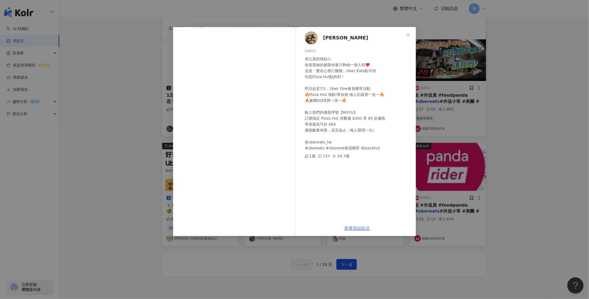
click at [357, 229] on link "查看原始貼文" at bounding box center [357, 228] width 26 height 5
click at [453, 260] on div "木俞娘娘 2025/6/19 老公真的很貼心 知道我做的披薩份量只夠他一個人吃❤️ 這道「愛在心裡口難開」Uber Eats點不到 但是Pizza Hut點的…" at bounding box center [294, 149] width 589 height 299
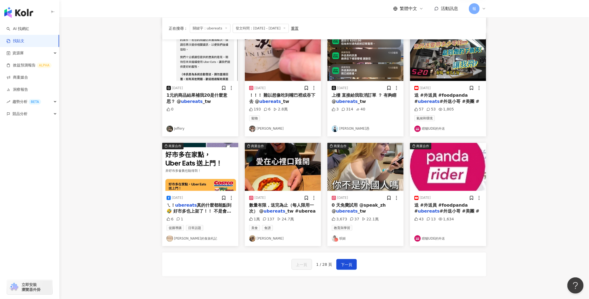
click at [349, 209] on mark "ubereats" at bounding box center [347, 210] width 22 height 5
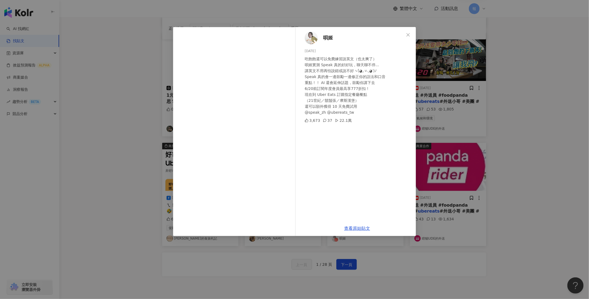
click at [364, 224] on div "查看原始貼文" at bounding box center [357, 228] width 118 height 15
click at [363, 227] on link "查看原始貼文" at bounding box center [357, 228] width 26 height 5
drag, startPoint x: 423, startPoint y: 270, endPoint x: 420, endPoint y: 271, distance: 3.4
click at [423, 270] on div "唄姬 2025/6/12 吃飽飽還可以免費練習說英文（也太爽了） 唄姬實測 Speak 真的好好玩，聊天聊不停... 講英文不用再怕說錯或說不好ヽ(́◕◞౪◟…" at bounding box center [294, 149] width 589 height 299
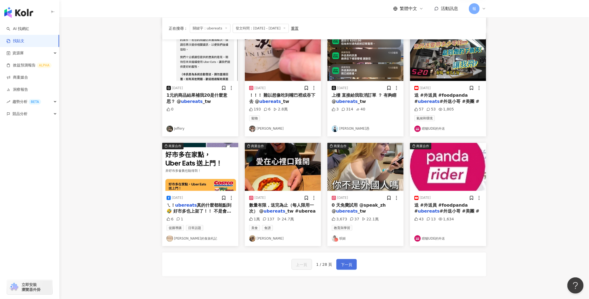
click at [348, 265] on span "下一頁" at bounding box center [346, 264] width 11 height 6
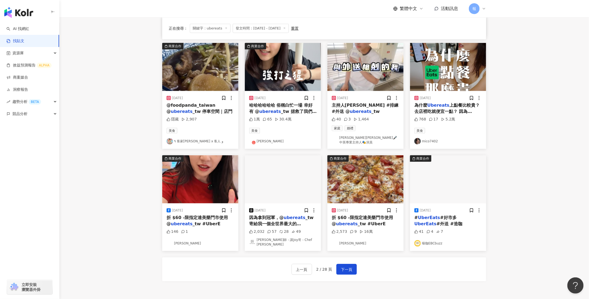
scroll to position [142, 0]
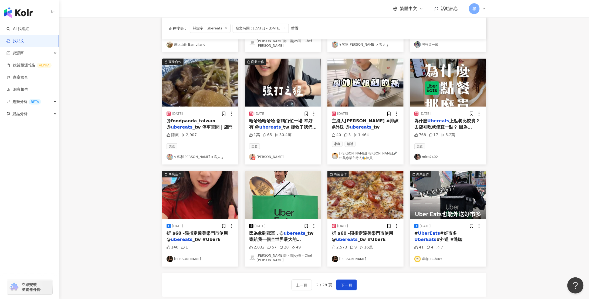
click at [278, 126] on span "_tw 拯救了我們飢餓" at bounding box center [283, 130] width 68 height 11
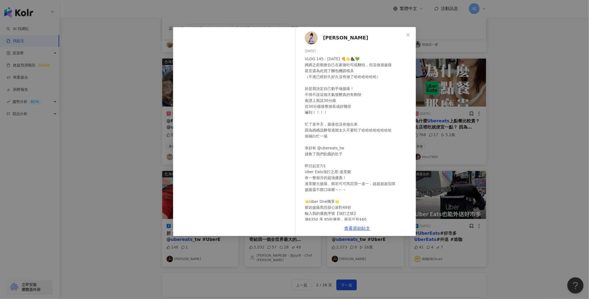
click at [354, 231] on div "查看原始貼文" at bounding box center [357, 228] width 118 height 15
click at [361, 226] on link "查看原始貼文" at bounding box center [357, 228] width 26 height 5
click at [525, 139] on div "林妤襄 2025/6/4 VLOG 145 : 2025/06/04 🍕🌟🦍💚 媽媽之前都會自己在家做吐司或麵包，但沒做過披薩 甚至還為此買了麵包機跟模具 （…" at bounding box center [294, 149] width 589 height 299
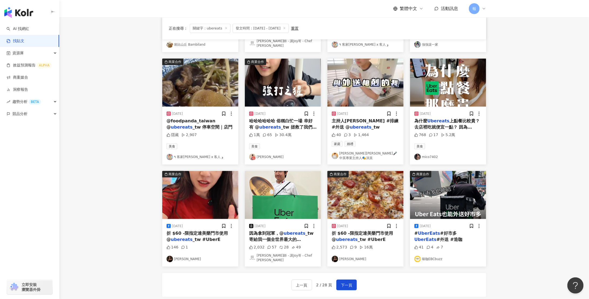
click at [460, 127] on span "上點餐比較貴？ 去店裡吃就便宜一點？ 因為" at bounding box center [447, 123] width 65 height 11
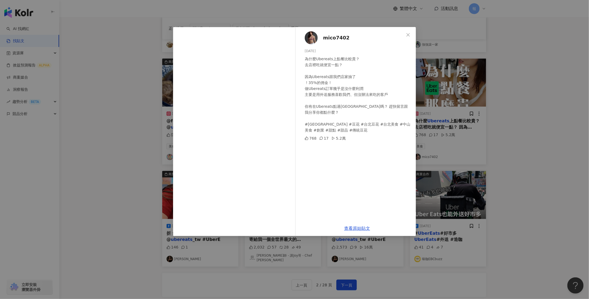
click at [361, 225] on div "查看原始貼文" at bounding box center [357, 228] width 118 height 15
click at [359, 227] on link "查看原始貼文" at bounding box center [357, 228] width 26 height 5
